Goal: Information Seeking & Learning: Learn about a topic

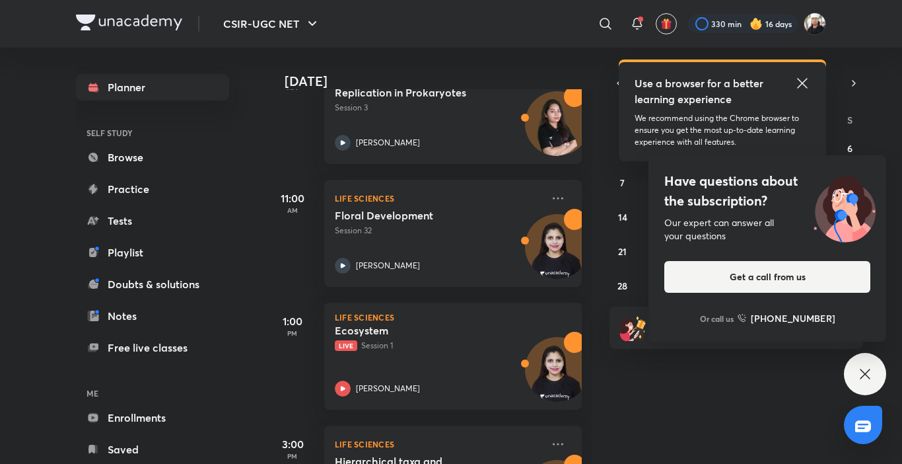
scroll to position [489, 0]
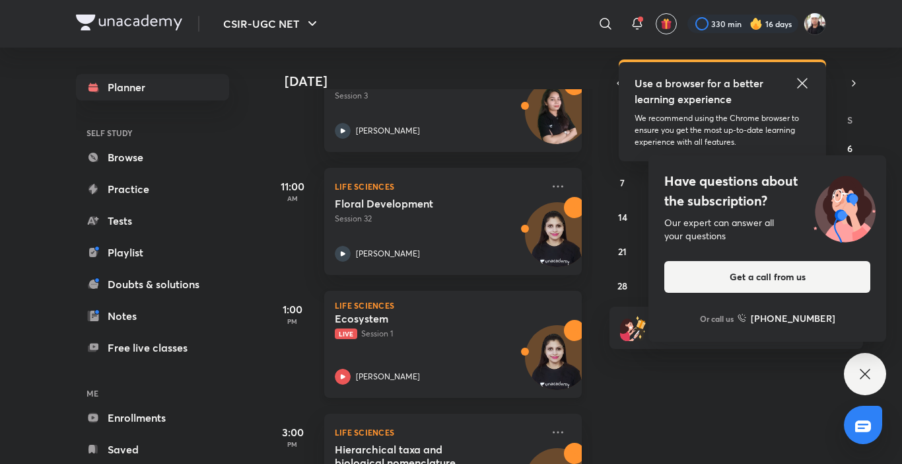
click at [352, 375] on div "[PERSON_NAME]" at bounding box center [438, 377] width 207 height 16
